Goal: Find specific page/section: Find specific page/section

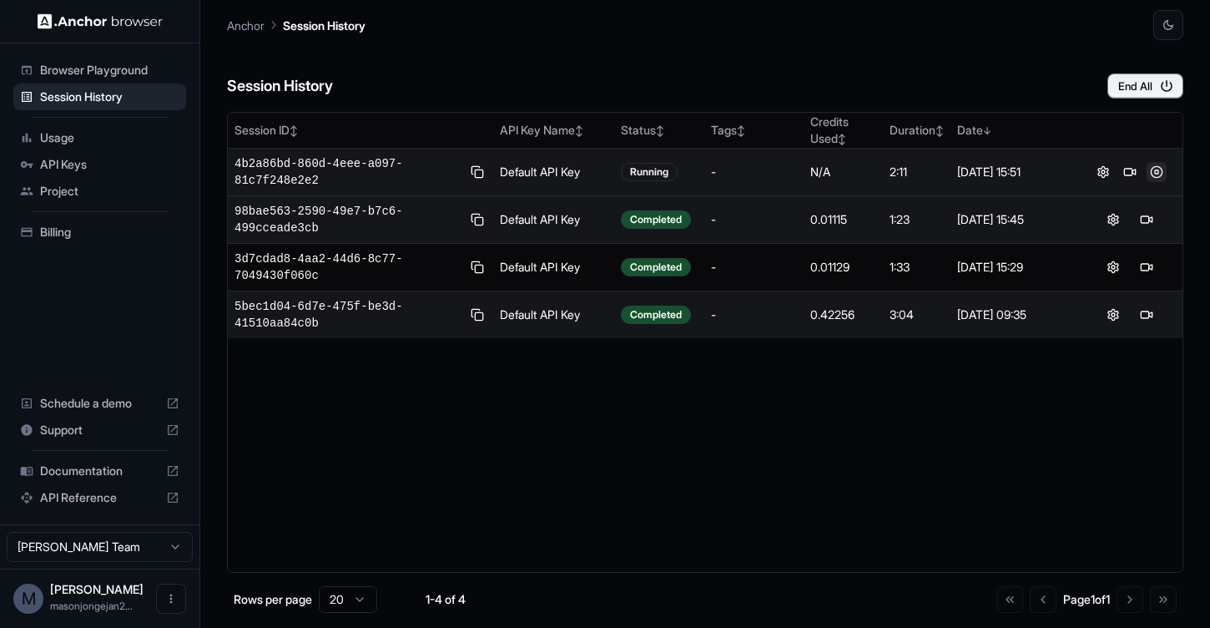
click at [1159, 176] on button at bounding box center [1157, 172] width 20 height 20
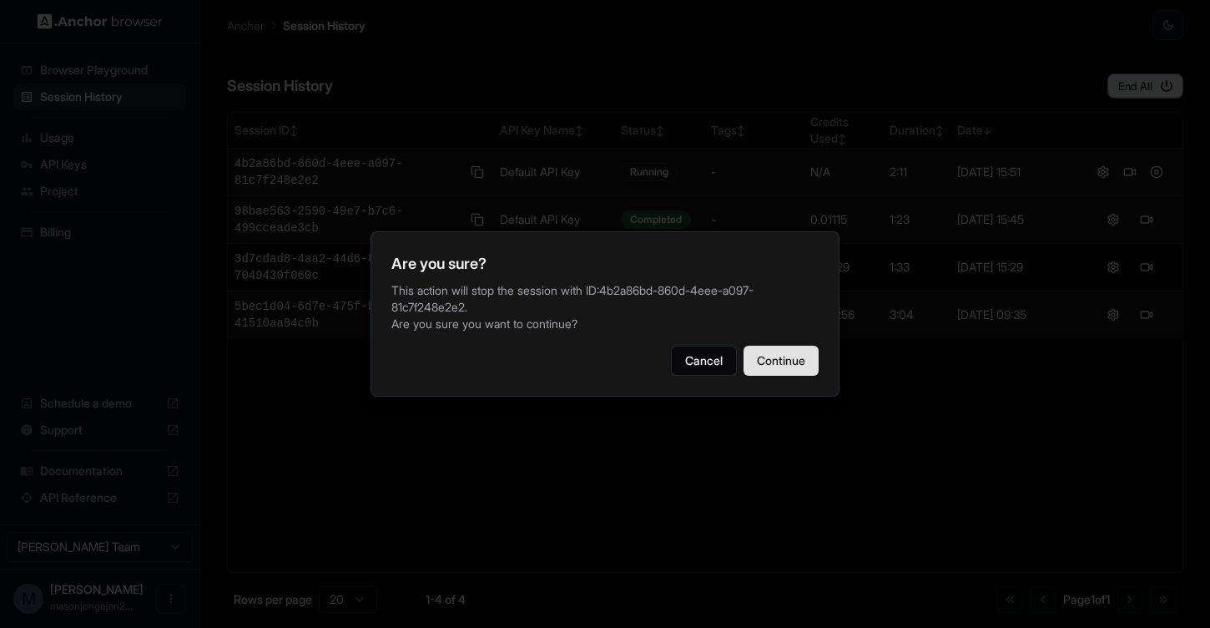
click at [770, 366] on button "Continue" at bounding box center [781, 361] width 75 height 30
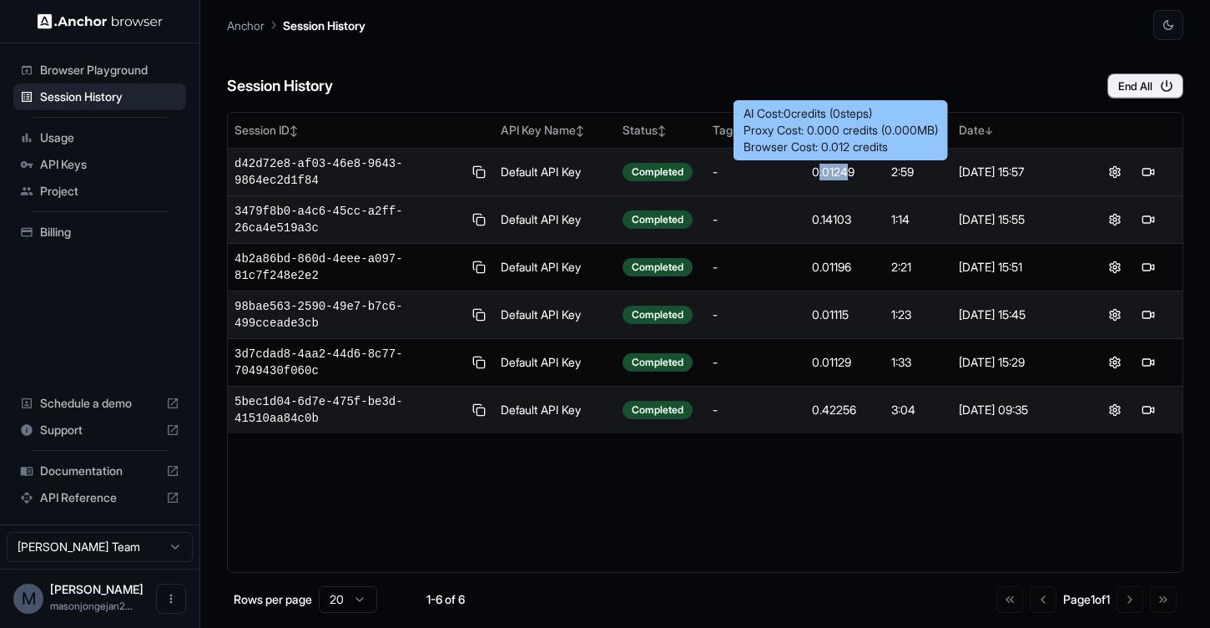
drag, startPoint x: 851, startPoint y: 172, endPoint x: 817, endPoint y: 172, distance: 33.4
click at [817, 172] on div "0.01249" at bounding box center [845, 172] width 66 height 17
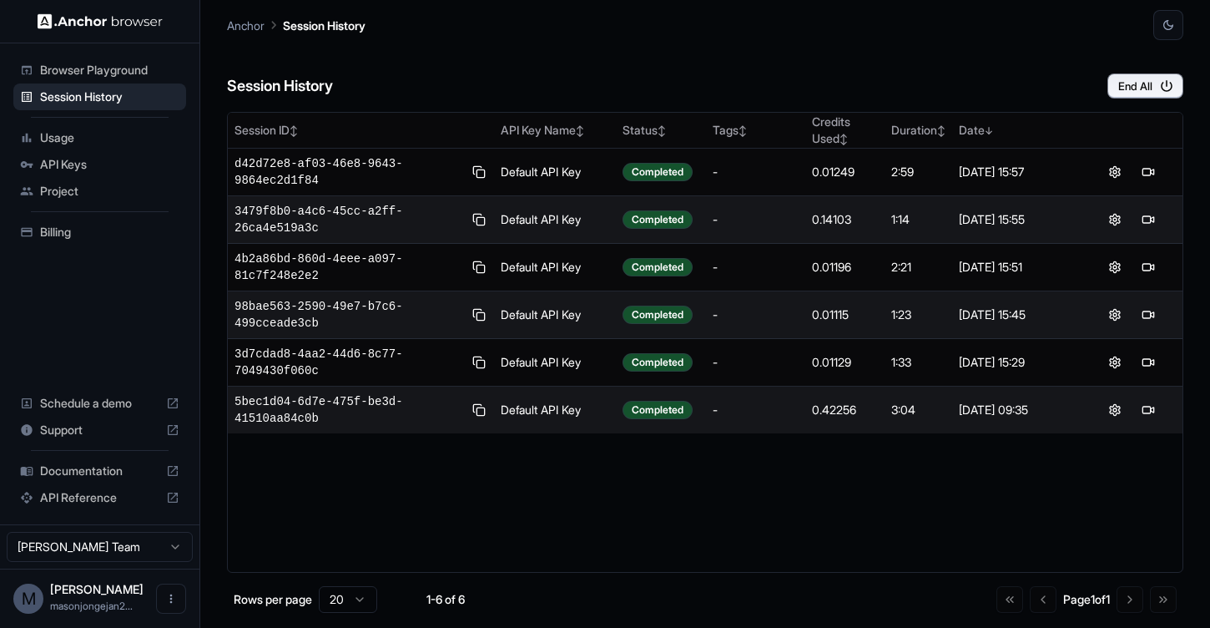
click at [845, 221] on div "0.14103" at bounding box center [845, 219] width 66 height 17
drag, startPoint x: 857, startPoint y: 219, endPoint x: 790, endPoint y: 219, distance: 66.8
click at [790, 219] on tr "3479f8b0-a4c6-45cc-a2ff-26ca4e519a3c Default API Key Completed - 0.14103 1:14 4…" at bounding box center [705, 220] width 955 height 48
click at [876, 220] on div "0.14103" at bounding box center [845, 219] width 66 height 17
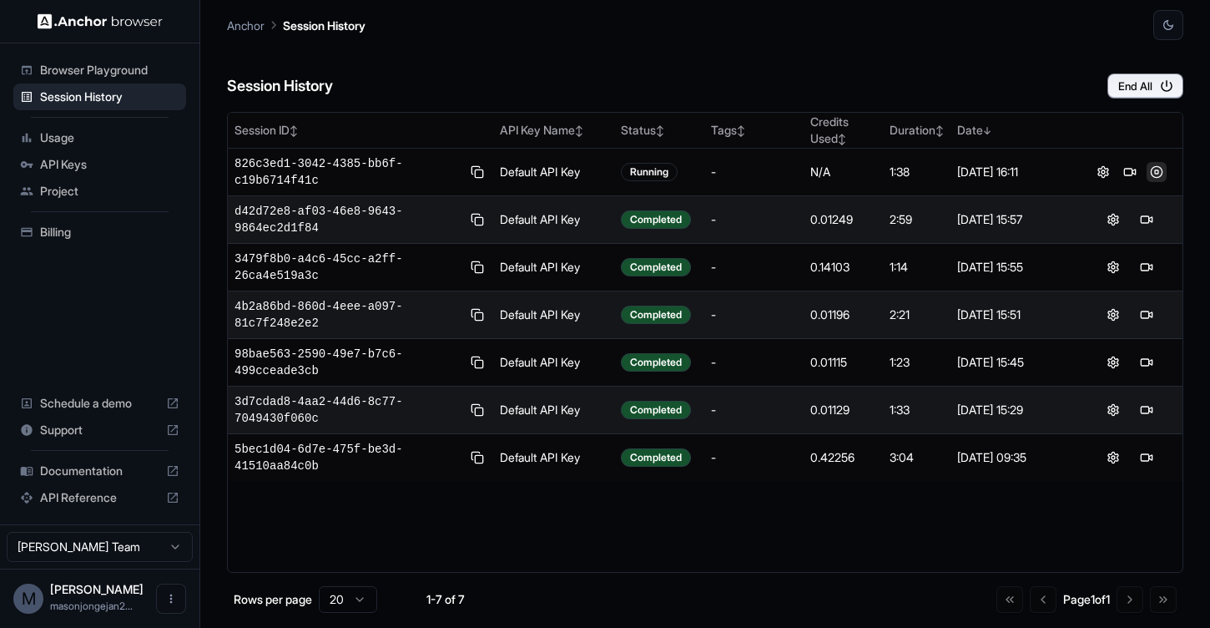
click at [1155, 172] on button at bounding box center [1157, 172] width 20 height 20
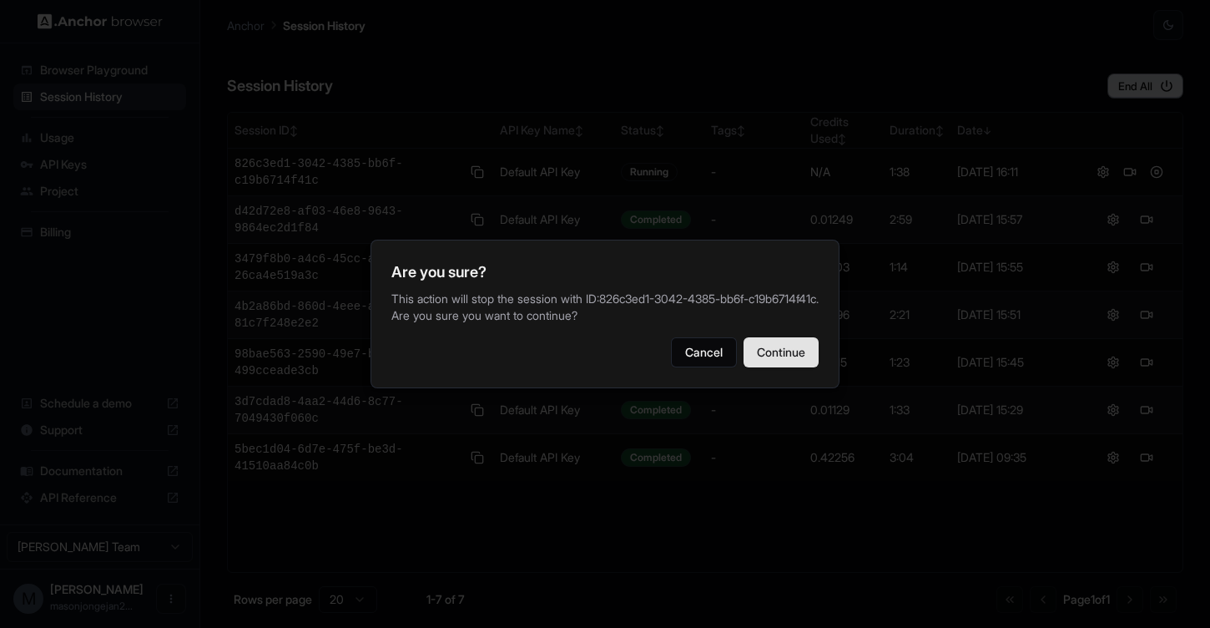
click at [789, 346] on button "Continue" at bounding box center [781, 352] width 75 height 30
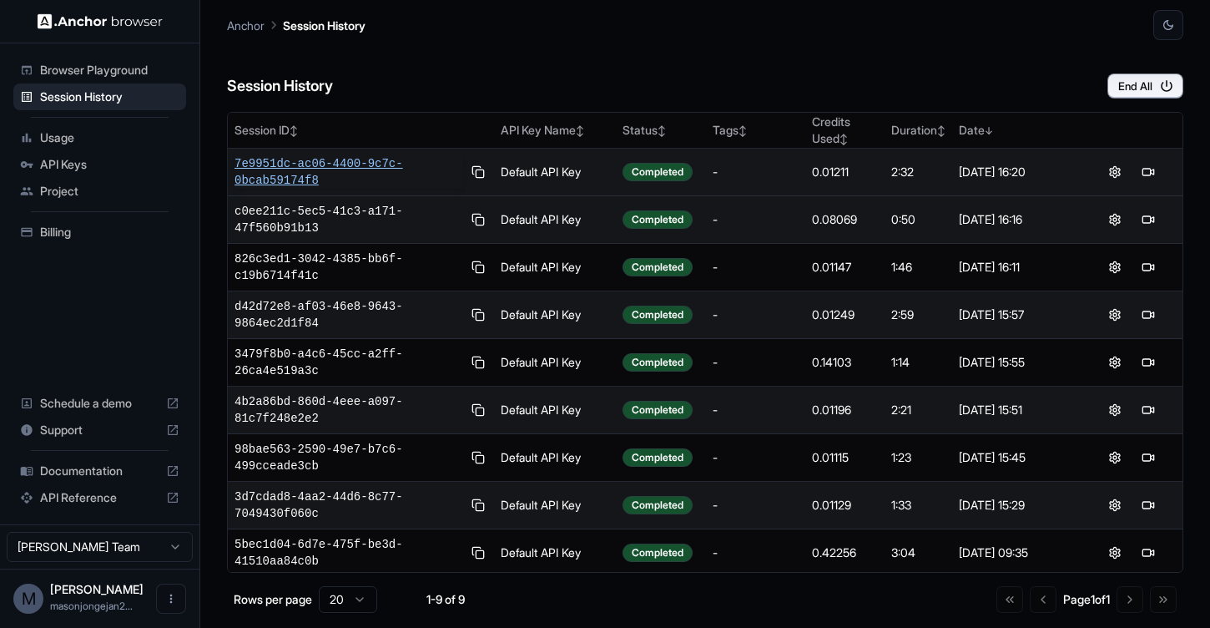
click at [302, 174] on span "7e9951dc-ac06-4400-9c7c-0bcab59174f8" at bounding box center [349, 171] width 229 height 33
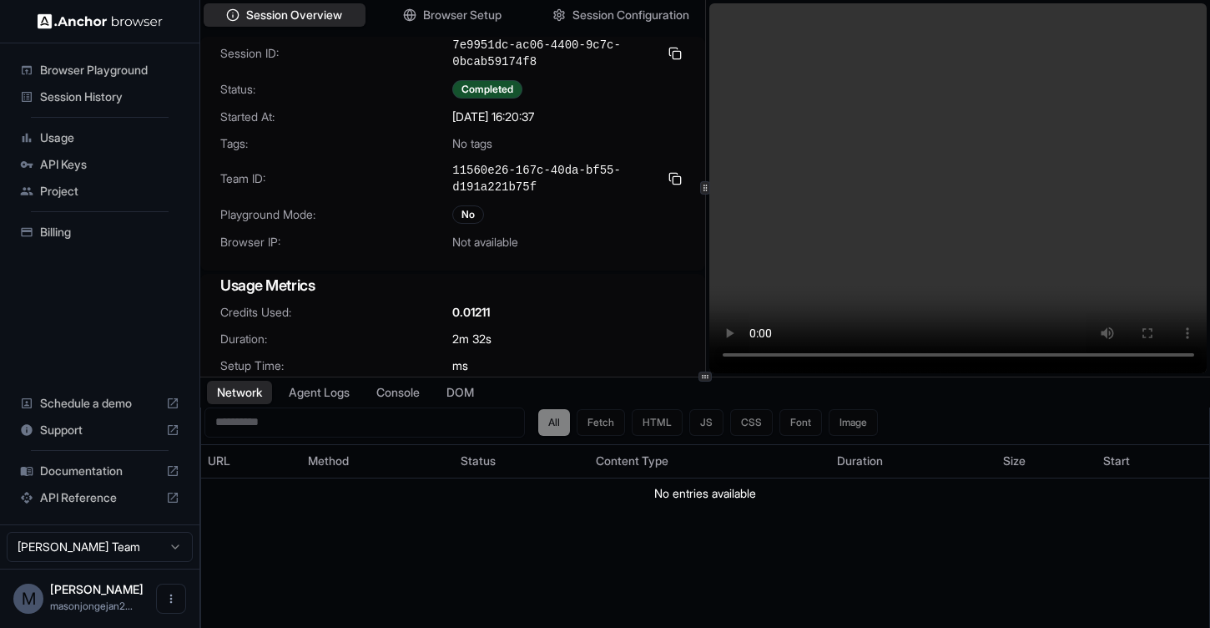
click at [94, 25] on img at bounding box center [100, 21] width 125 height 16
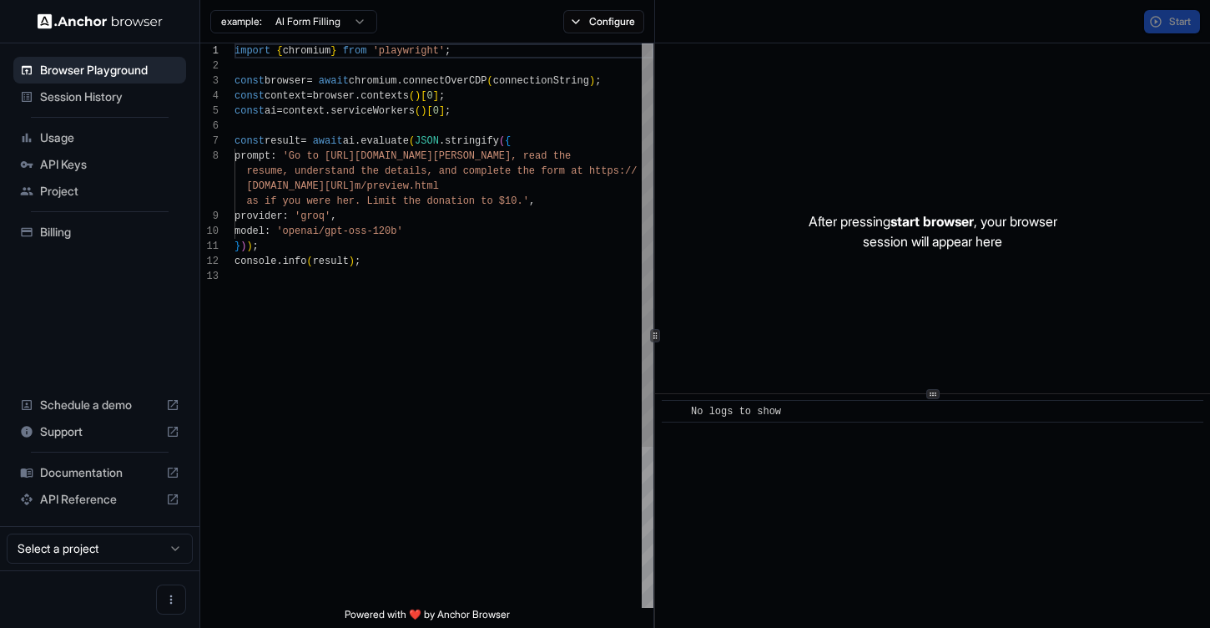
scroll to position [105, 0]
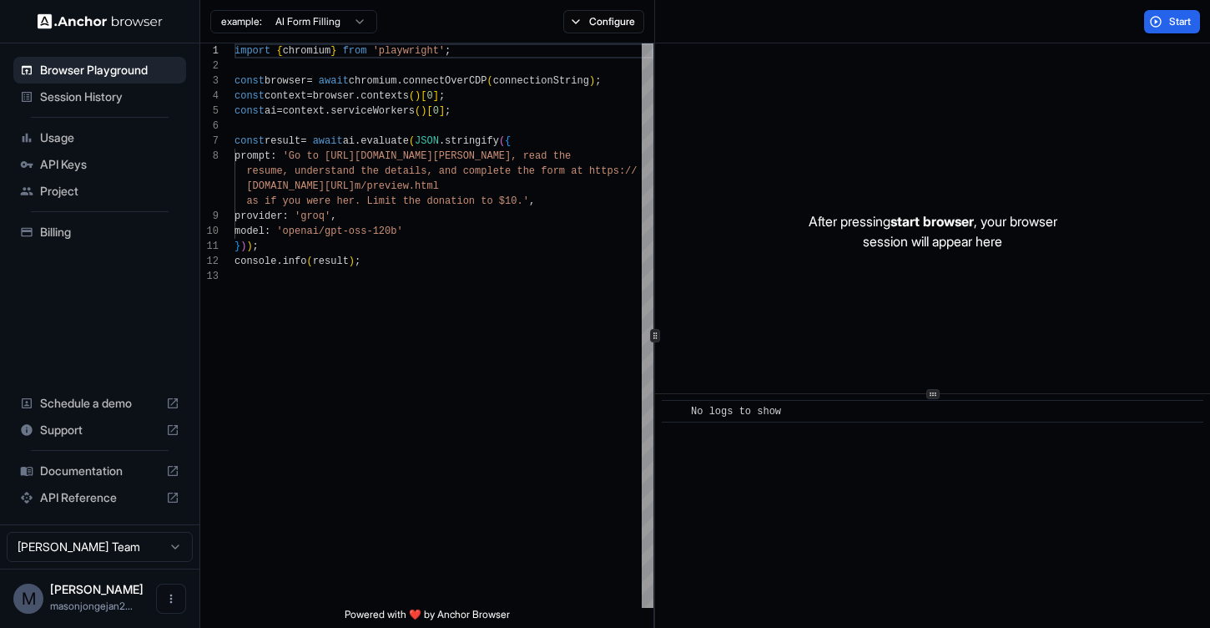
click at [51, 92] on span "Session History" at bounding box center [109, 96] width 139 height 17
